Goal: Task Accomplishment & Management: Complete application form

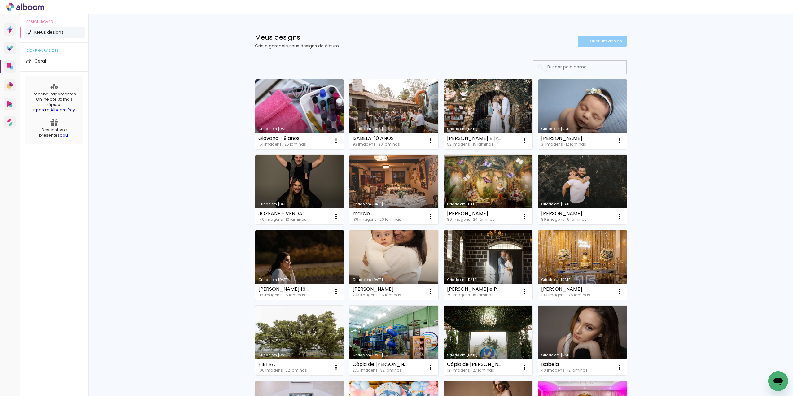
click at [593, 39] on span "Criar um design" at bounding box center [606, 41] width 32 height 4
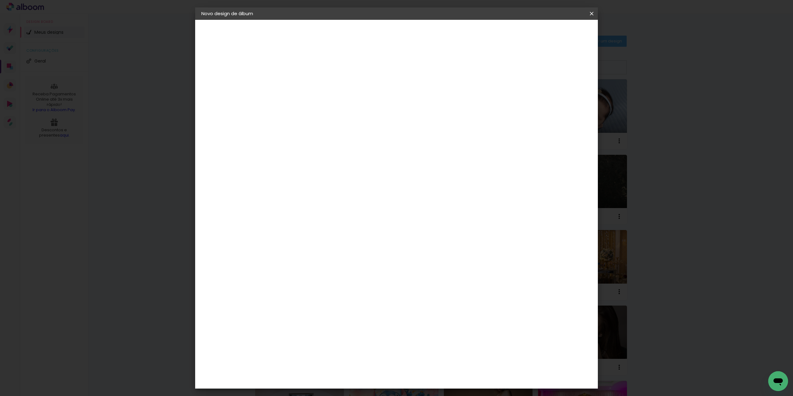
click at [303, 85] on input at bounding box center [303, 83] width 0 height 10
type input "TESTE"
type paper-input "TESTE"
click at [0, 0] on slot "Avançar" at bounding box center [0, 0] width 0 height 0
click at [323, 118] on input at bounding box center [318, 118] width 63 height 8
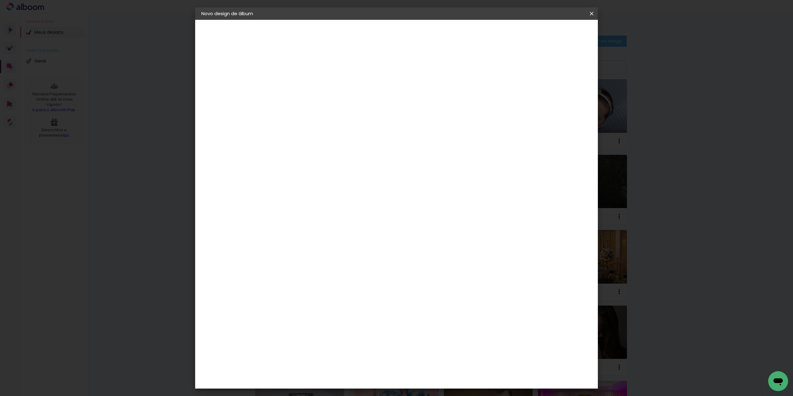
type input "SC"
type paper-input "SC"
click at [318, 162] on div "Schlosser" at bounding box center [311, 162] width 24 height 5
click at [0, 0] on iron-icon at bounding box center [0, 0] width 0 height 0
